Goal: Information Seeking & Learning: Learn about a topic

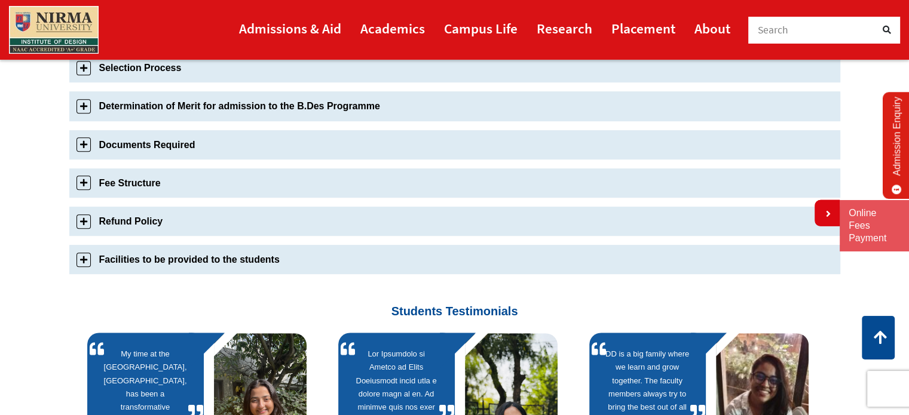
scroll to position [524, 0]
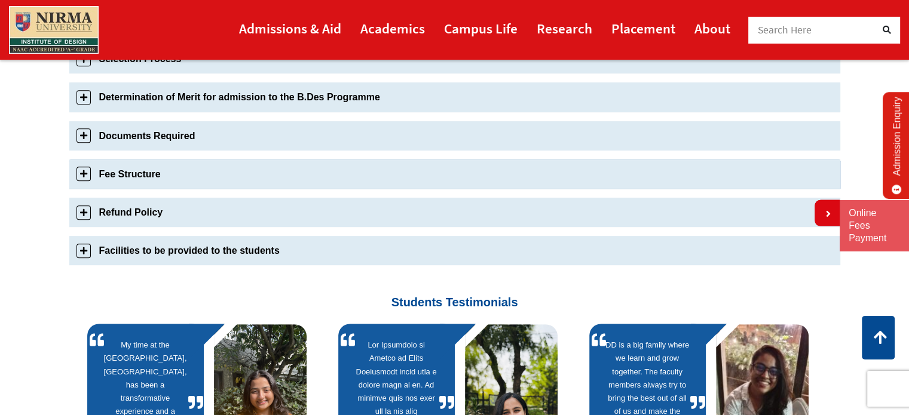
click at [81, 170] on link "Fee Structure" at bounding box center [454, 174] width 771 height 29
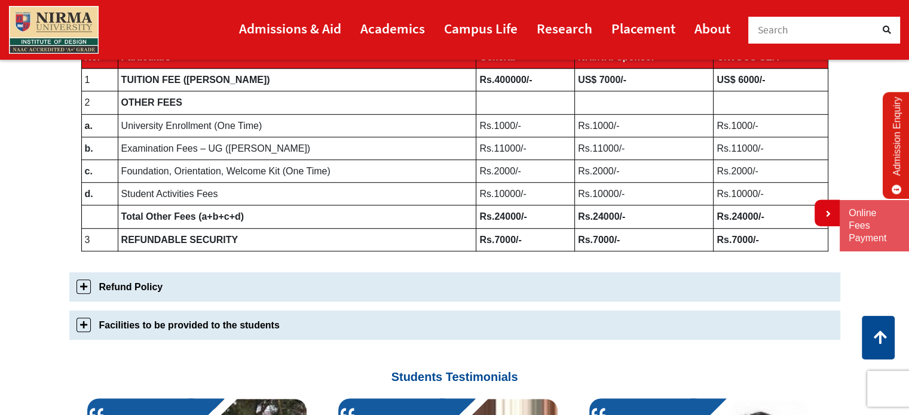
scroll to position [690, 0]
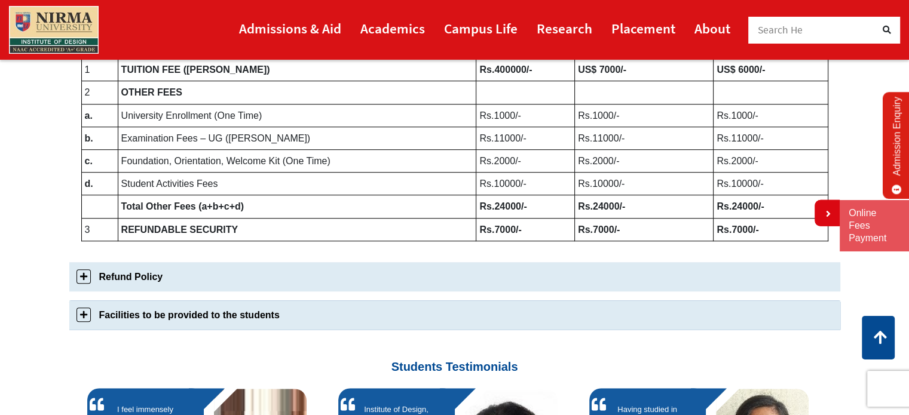
click at [84, 319] on link "Facilities to be provided to the students" at bounding box center [454, 315] width 771 height 29
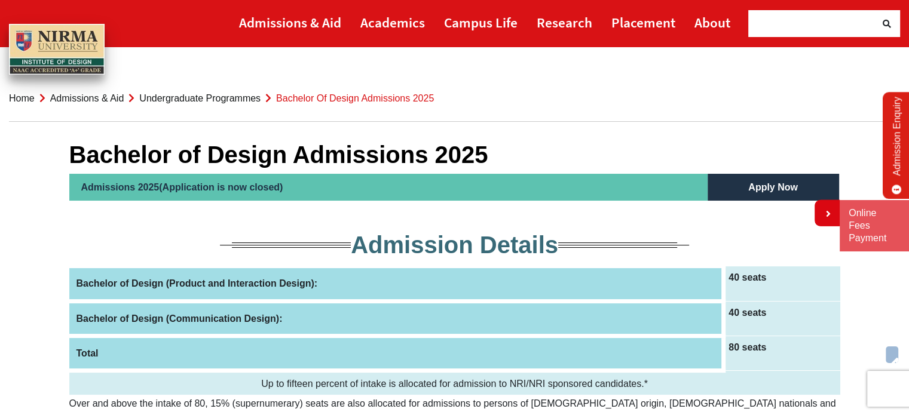
scroll to position [0, 0]
